Goal: Task Accomplishment & Management: Use online tool/utility

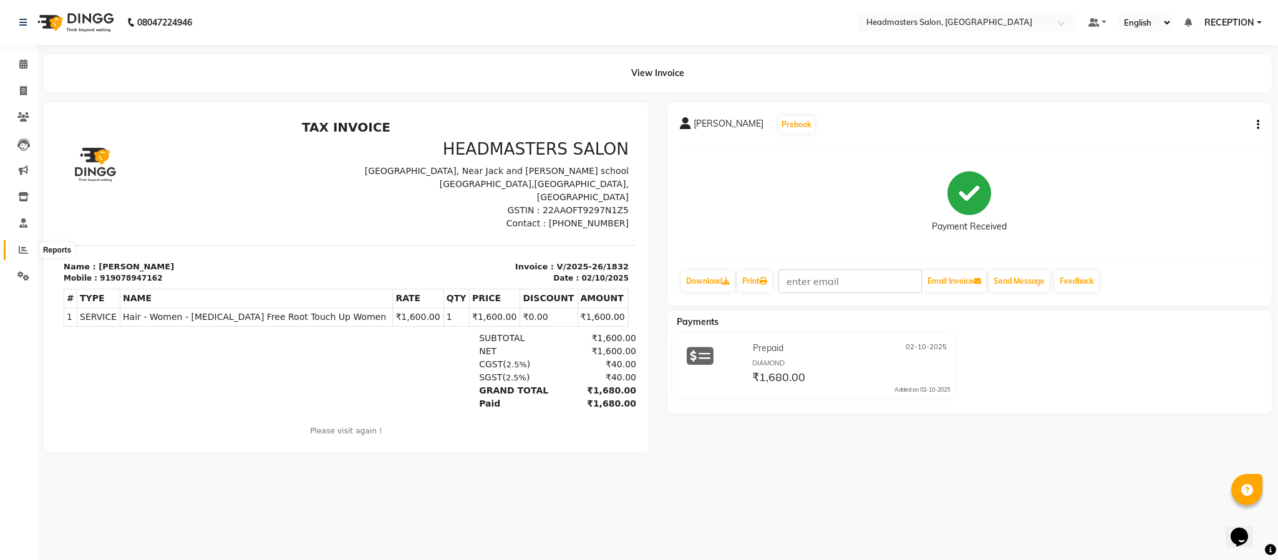
click at [16, 249] on span at bounding box center [23, 250] width 22 height 14
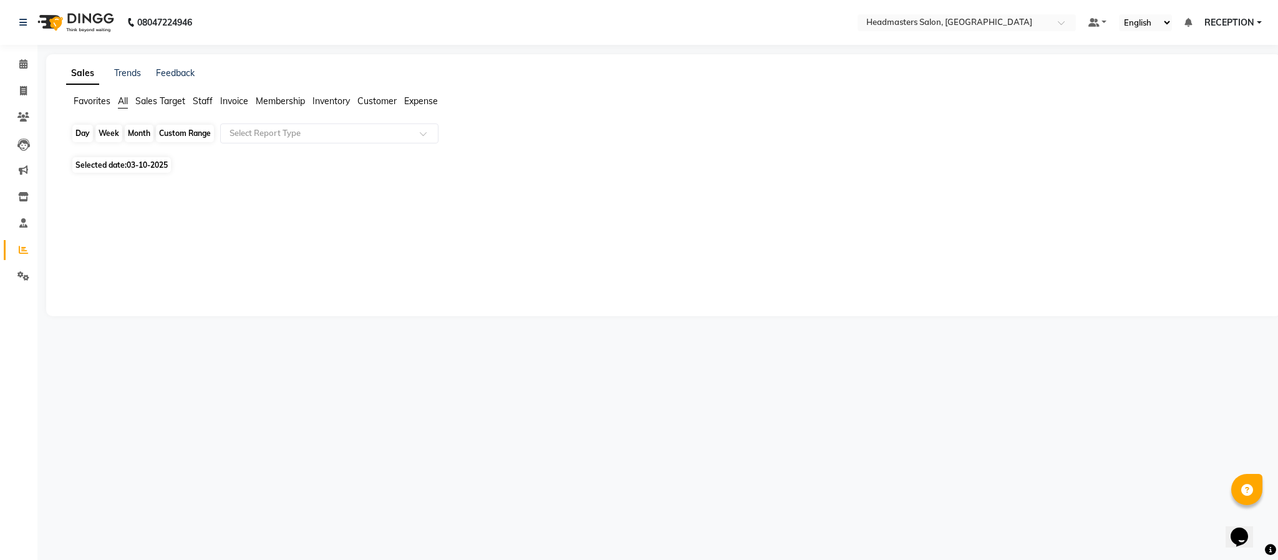
click at [88, 133] on div "Day" at bounding box center [82, 133] width 21 height 17
select select "10"
select select "2025"
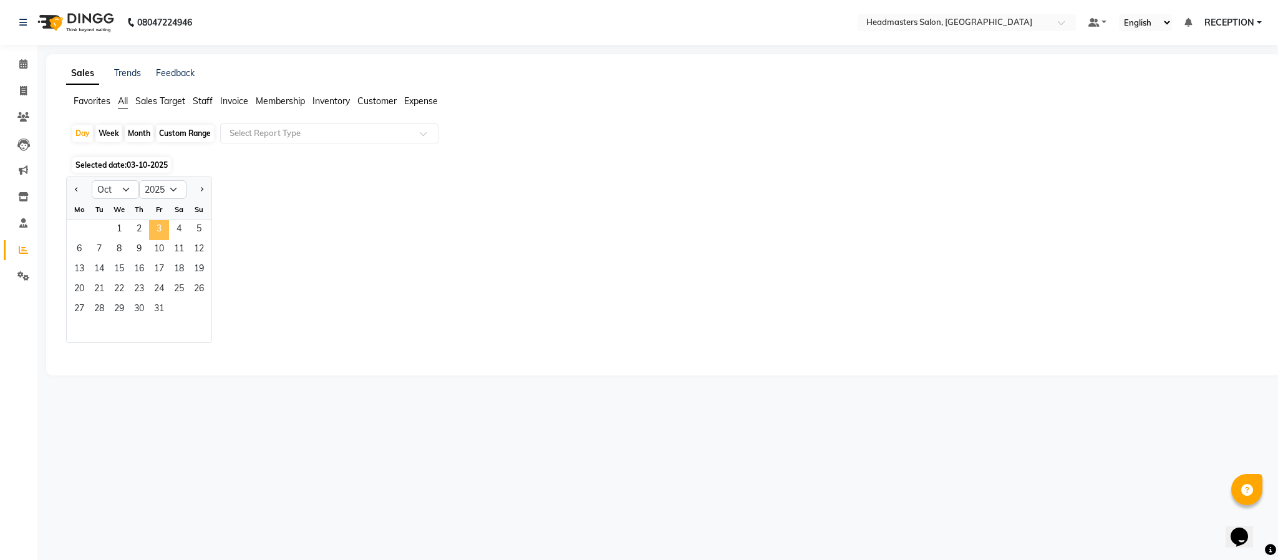
click at [152, 233] on span "3" at bounding box center [159, 230] width 20 height 20
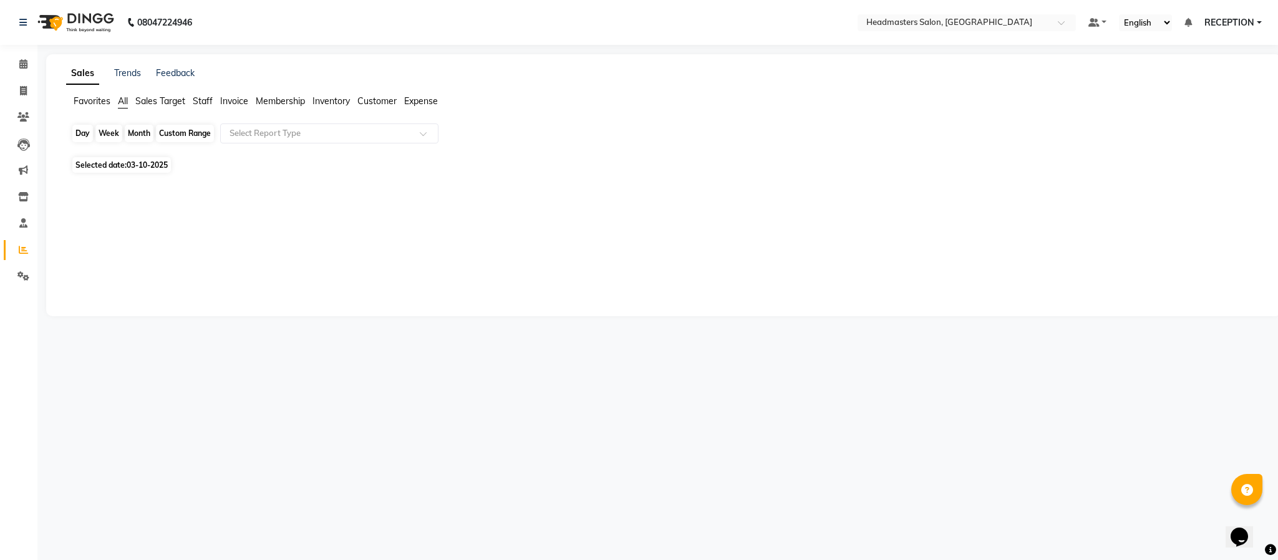
click at [86, 134] on div "Day" at bounding box center [82, 133] width 21 height 17
select select "10"
select select "2025"
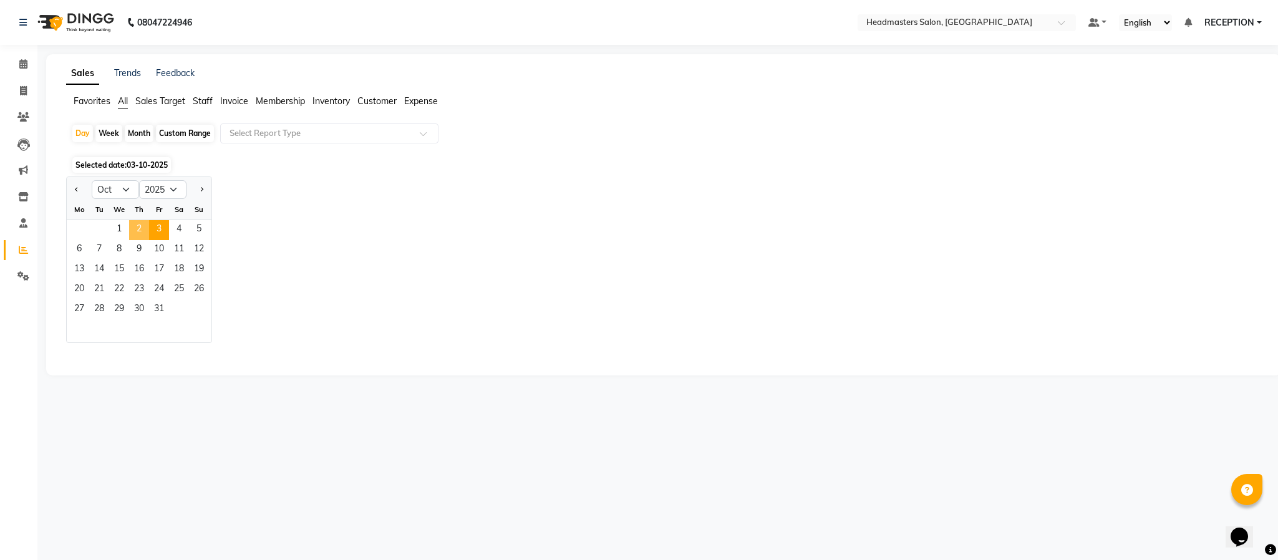
click at [140, 229] on span "2" at bounding box center [139, 230] width 20 height 20
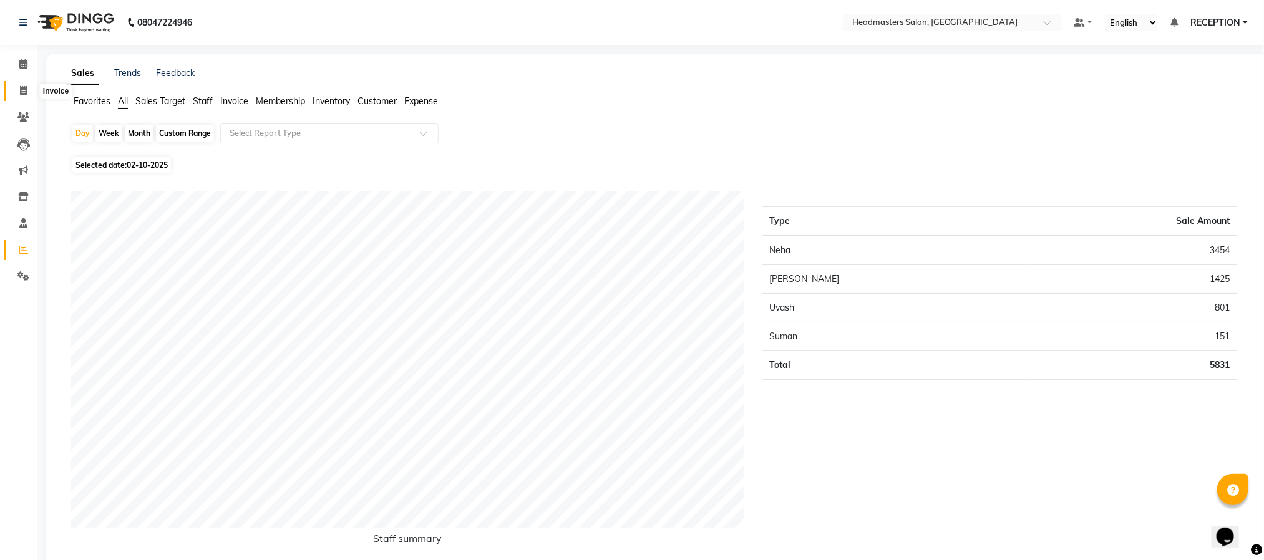
click at [20, 92] on icon at bounding box center [23, 90] width 7 height 9
select select "service"
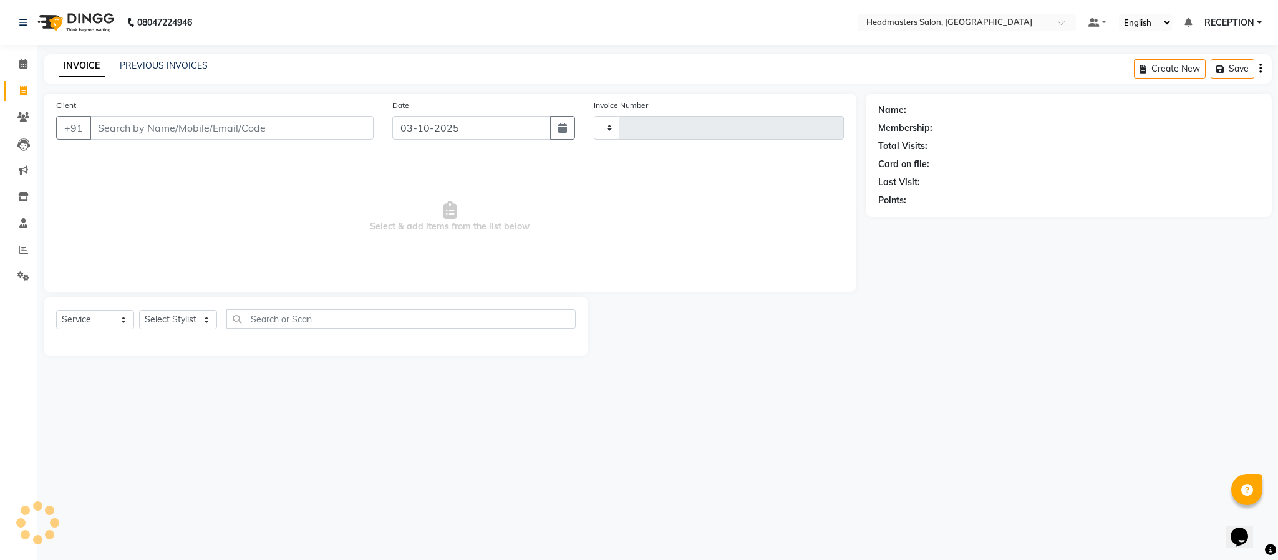
type input "1833"
select select "3454"
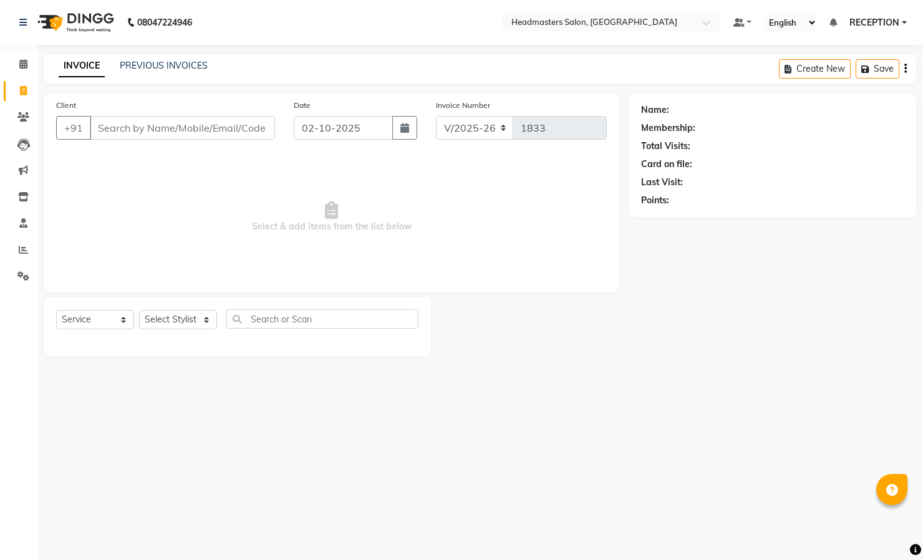
select select "3454"
select select "service"
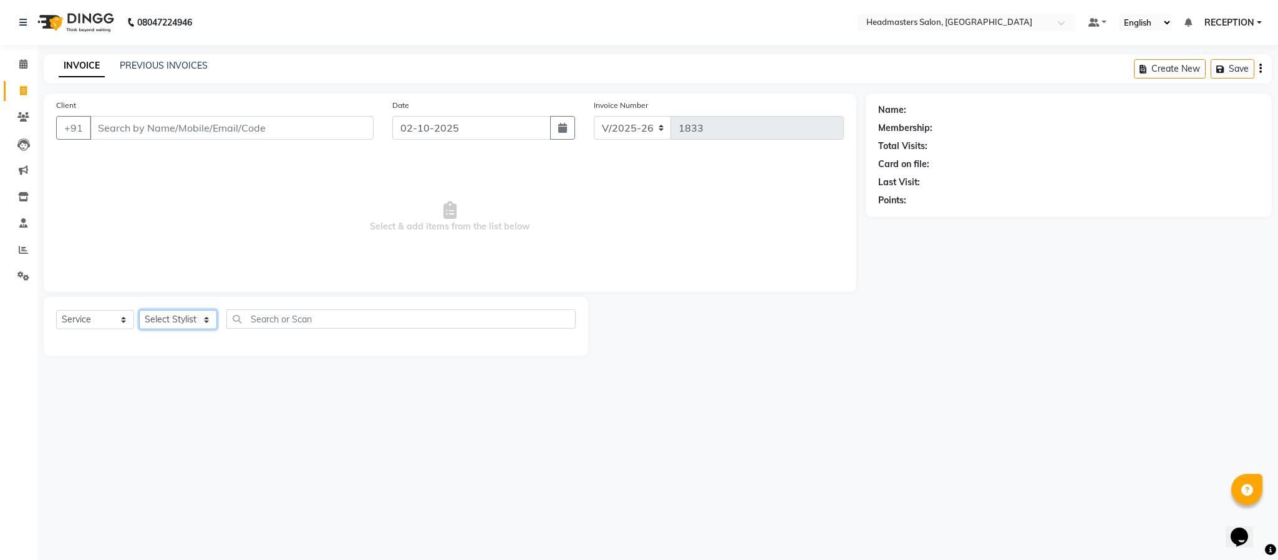
click at [174, 324] on select "Select Stylist [PERSON_NAME] NEHA NEHA SAHU NISHA MANAGER RAHUL RECEPTION [PERS…" at bounding box center [178, 319] width 78 height 19
select select "82635"
click at [139, 311] on select "Select Stylist [PERSON_NAME] NEHA NEHA SAHU NISHA MANAGER RAHUL RECEPTION [PERS…" at bounding box center [178, 319] width 78 height 19
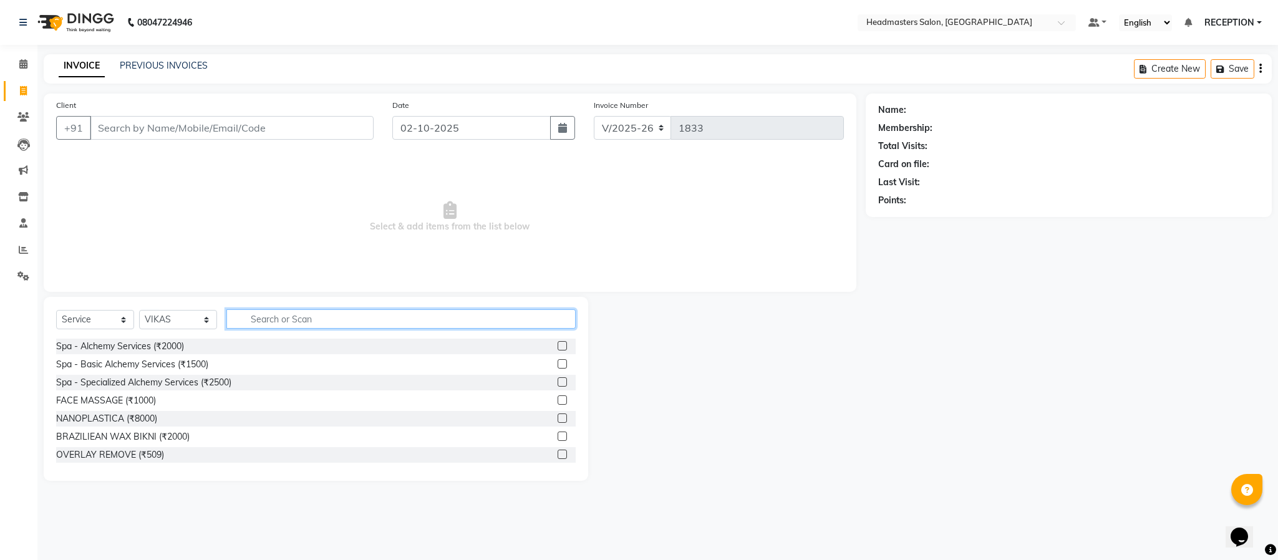
click at [307, 326] on input "text" at bounding box center [400, 318] width 349 height 19
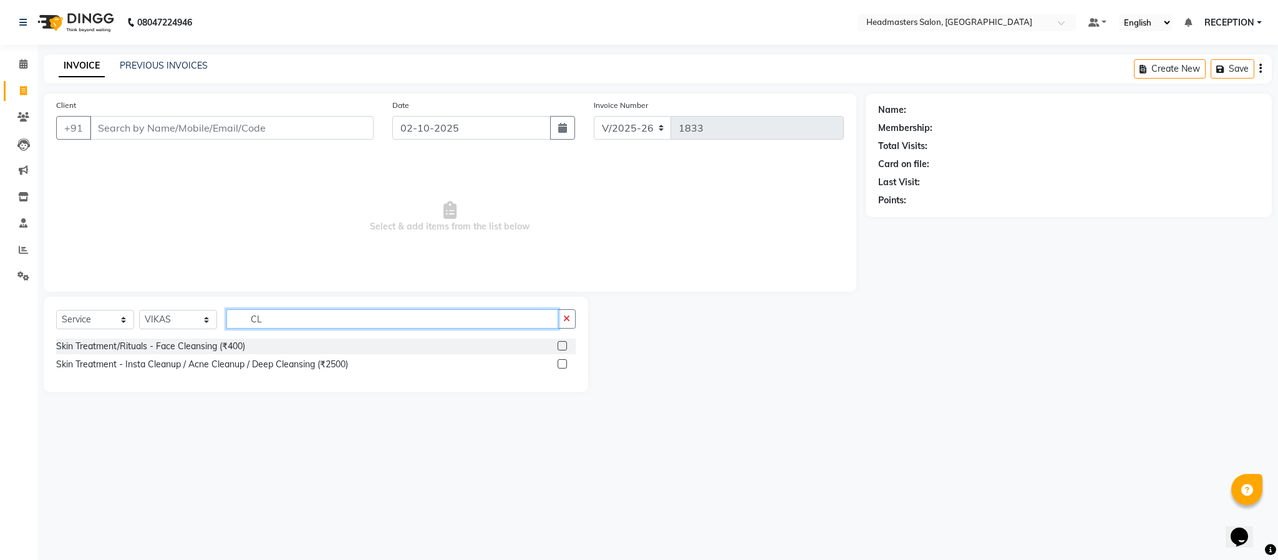
type input "C"
